Goal: Information Seeking & Learning: Learn about a topic

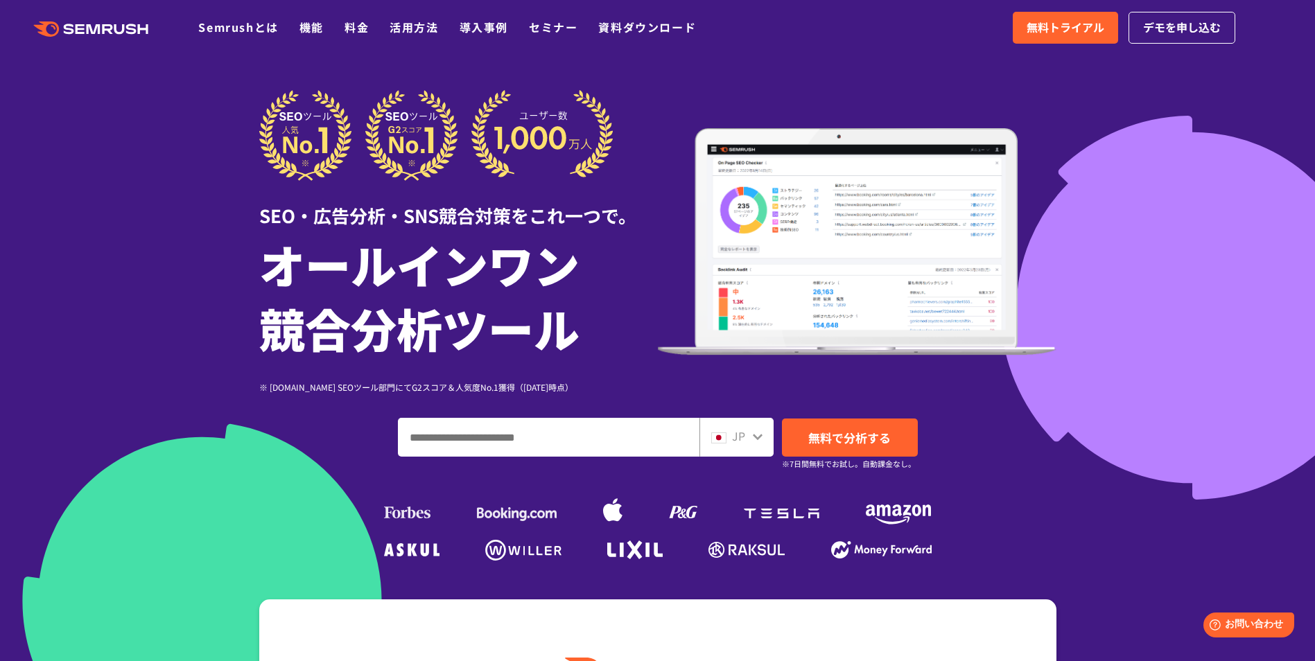
click at [254, 18] on div ".cls {fill: #FF642D;} .cls {fill: #FF642D;} Semrushとは 機能 料金 活用方法 導入事例 セミナー 資料ダウ…" at bounding box center [657, 28] width 1315 height 42
click at [252, 23] on link "Semrushとは" at bounding box center [238, 27] width 80 height 17
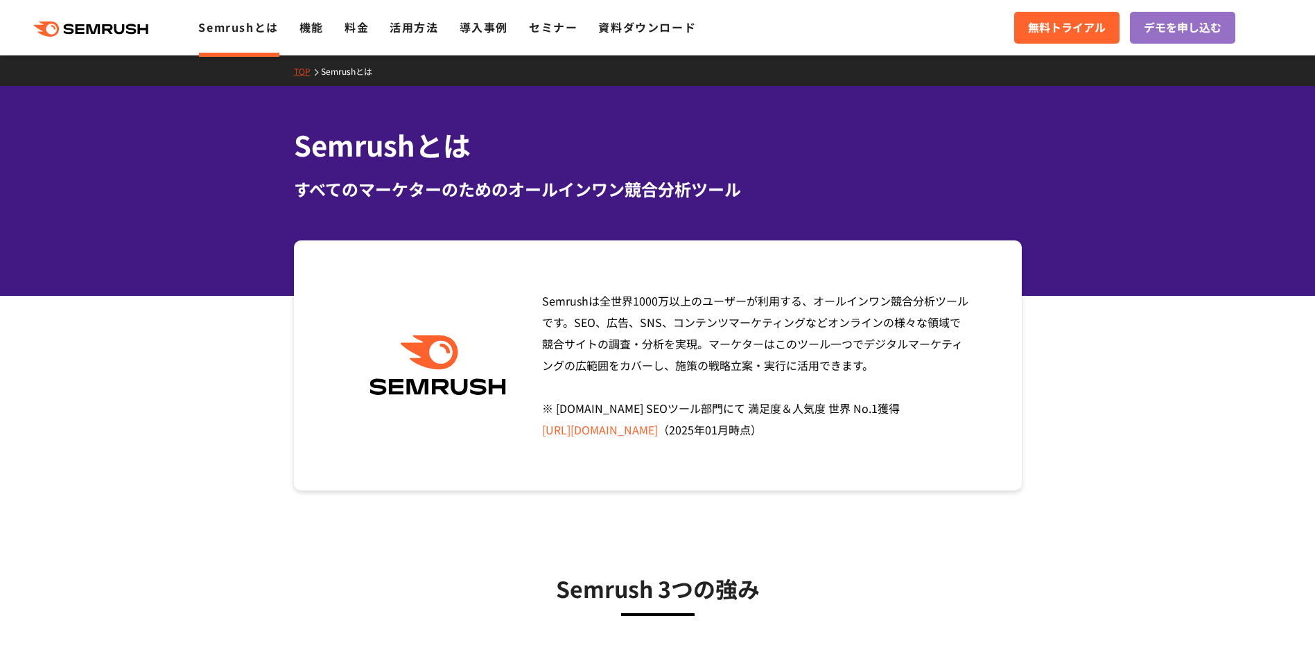
click at [171, 292] on section "Semrushは全世界[DATE]万以上のユーザーが利用する、オールインワン競合分析ツールです。SEO、広告、SNS、コンテンツマーケティングなどオンラインの…" at bounding box center [657, 365] width 1315 height 250
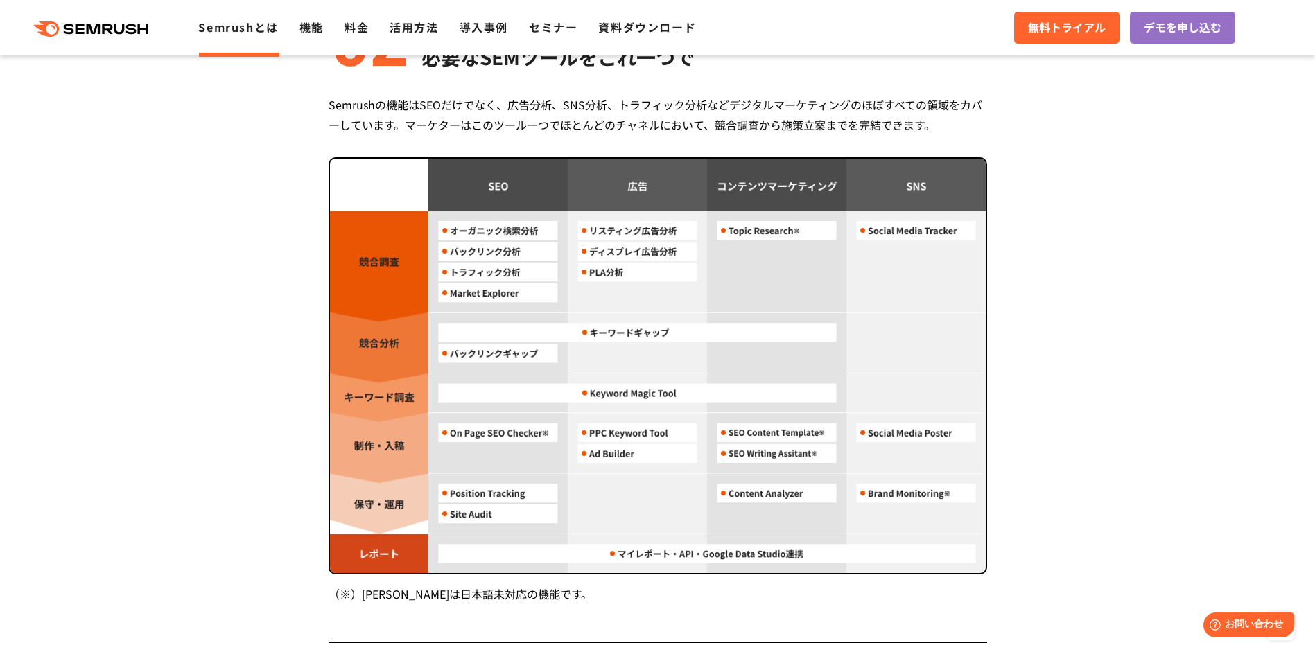
scroll to position [1178, 0]
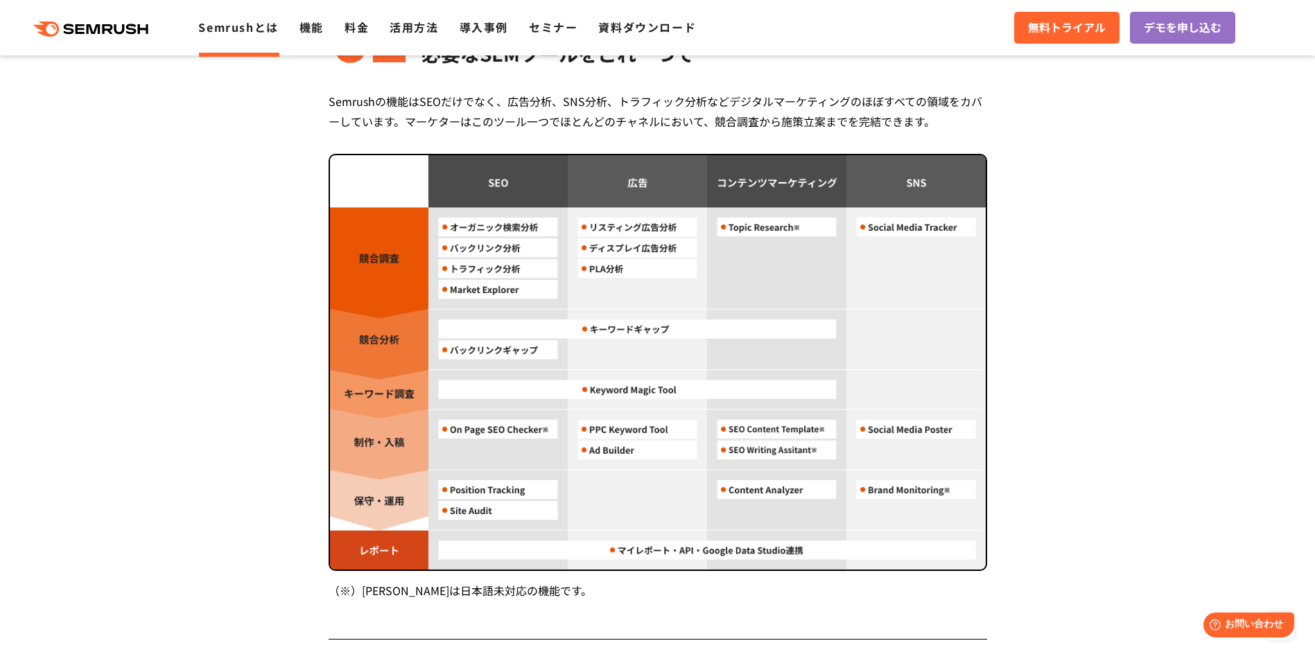
click at [204, 378] on section "Semrush 3つの強み 圧倒的コストパフォーマンス 月額 $139.95 〜利用可能 (税込 $153.95) Semrushは月額$139.95(税込 …" at bounding box center [657, 226] width 1315 height 1750
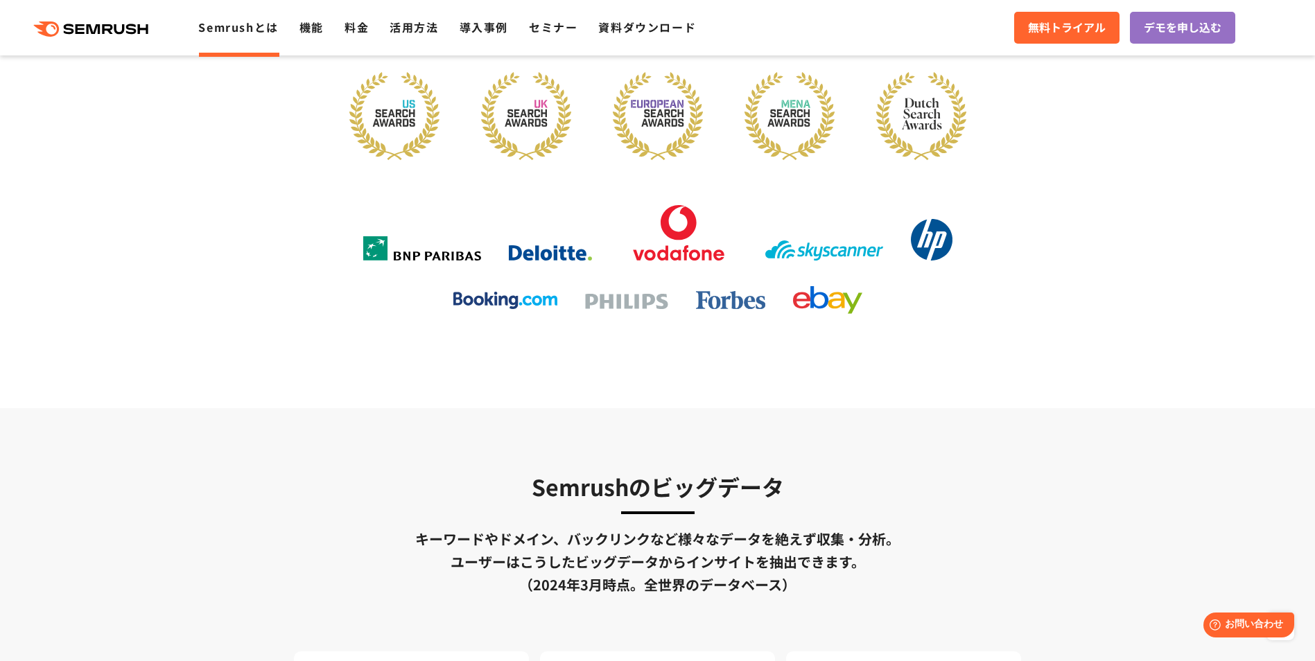
scroll to position [1940, 0]
